Goal: Entertainment & Leisure: Consume media (video, audio)

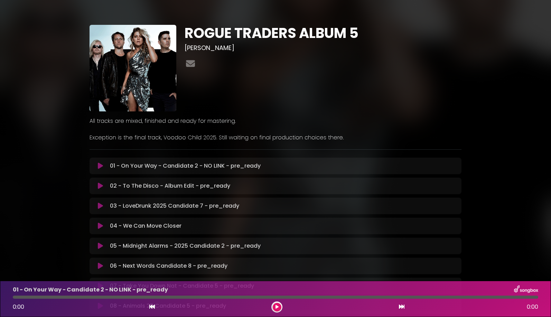
click at [100, 167] on icon at bounding box center [100, 166] width 5 height 7
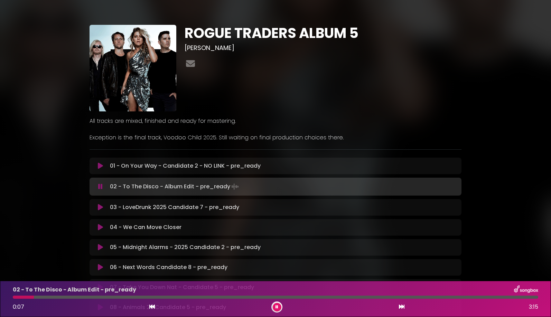
click at [199, 297] on div at bounding box center [275, 297] width 525 height 3
click at [102, 208] on icon at bounding box center [100, 207] width 5 height 7
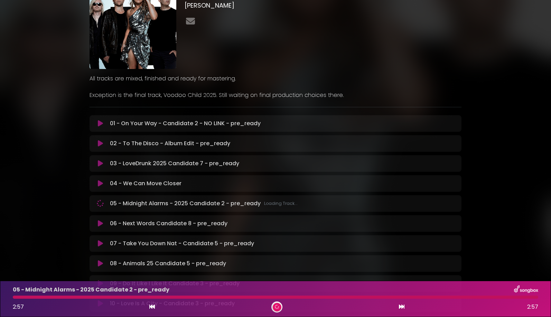
scroll to position [44, 0]
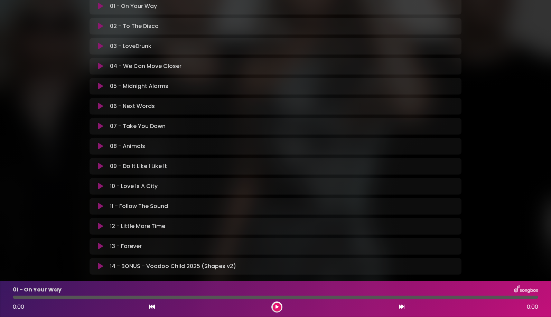
scroll to position [189, 0]
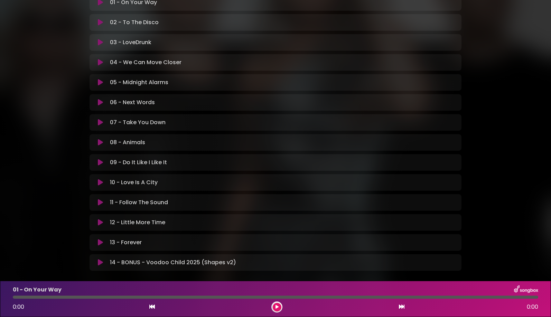
click at [98, 242] on icon at bounding box center [100, 242] width 5 height 7
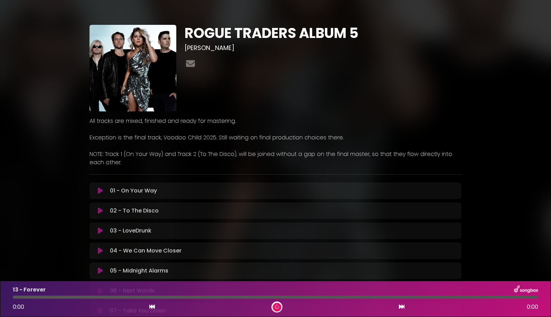
scroll to position [0, 0]
click at [278, 303] on div at bounding box center [276, 307] width 11 height 11
click at [278, 311] on button at bounding box center [276, 307] width 9 height 9
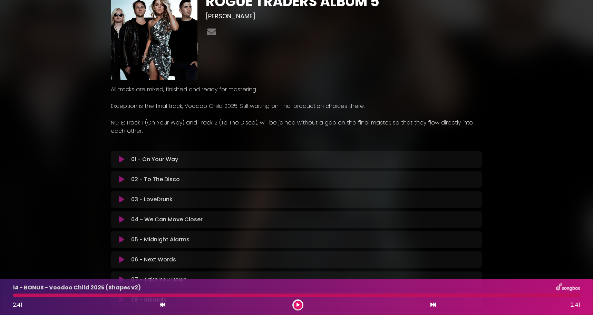
scroll to position [39, 0]
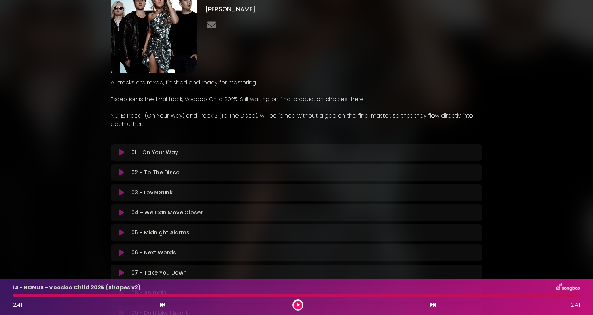
click at [119, 233] on icon at bounding box center [121, 232] width 5 height 7
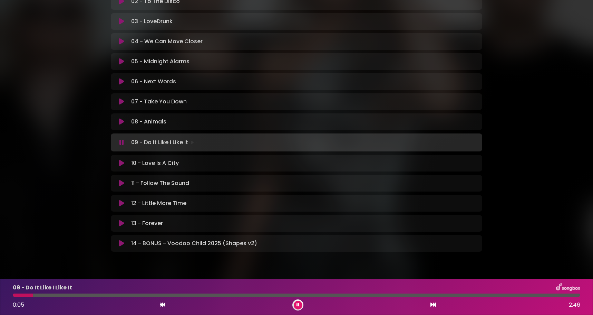
scroll to position [207, 0]
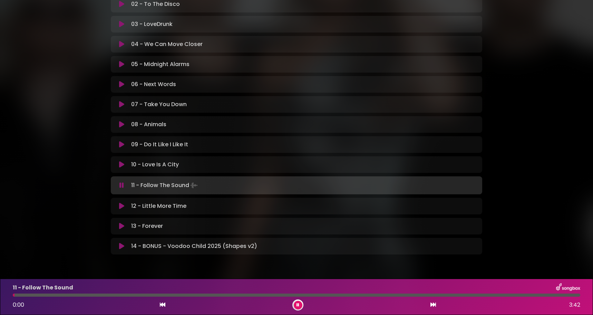
click at [299, 300] on button at bounding box center [298, 304] width 9 height 9
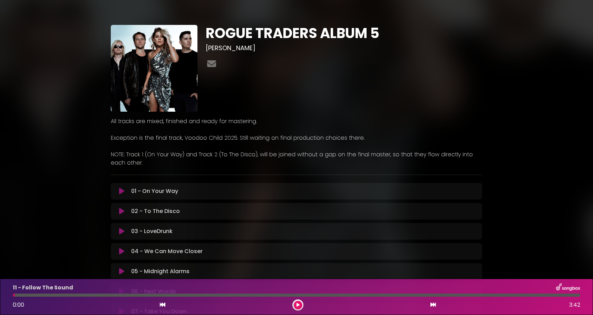
scroll to position [0, 0]
